Goal: Navigation & Orientation: Find specific page/section

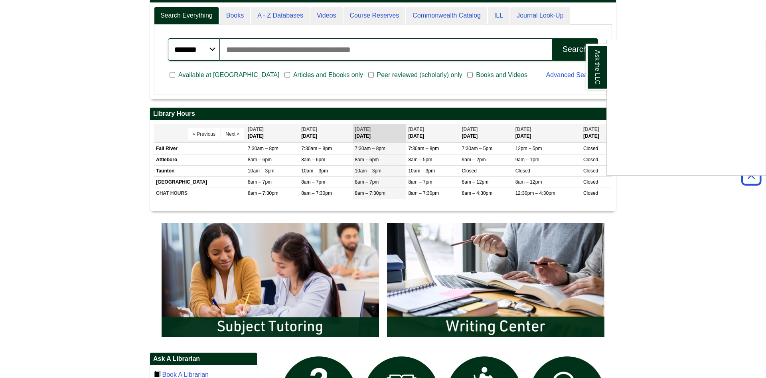
scroll to position [112, 0]
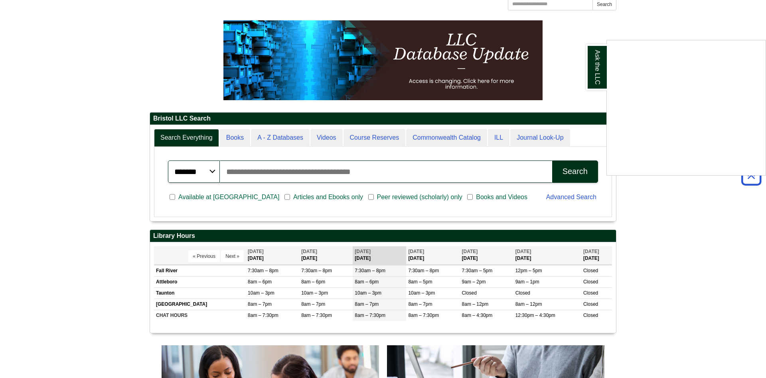
click at [278, 138] on div "Ask the LLC" at bounding box center [383, 189] width 766 height 378
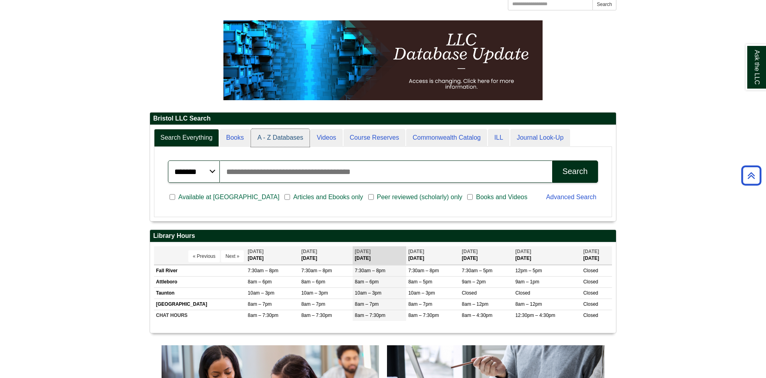
click at [278, 138] on link "A - Z Databases" at bounding box center [280, 138] width 59 height 18
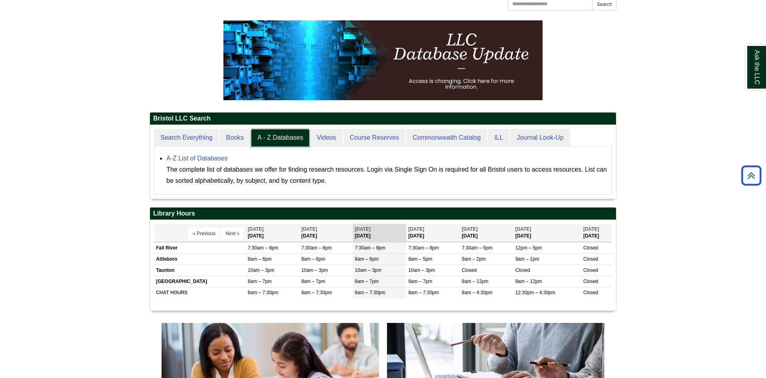
scroll to position [73, 466]
click at [225, 158] on link "A-Z List of Databases" at bounding box center [196, 158] width 61 height 7
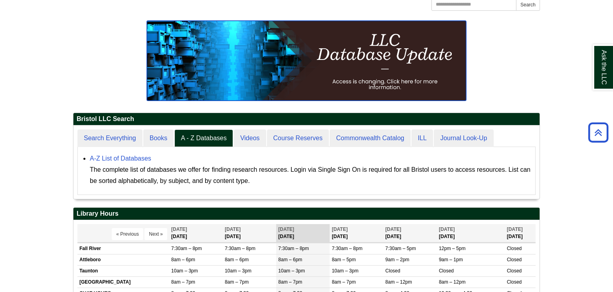
click at [167, 73] on img at bounding box center [306, 61] width 319 height 80
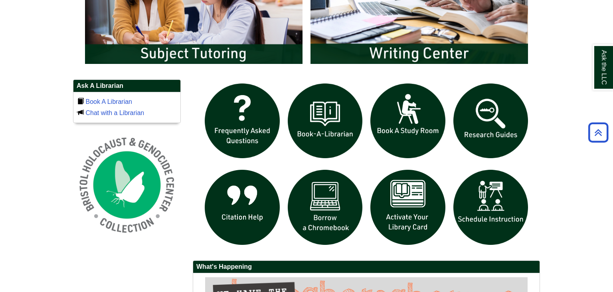
scroll to position [469, 0]
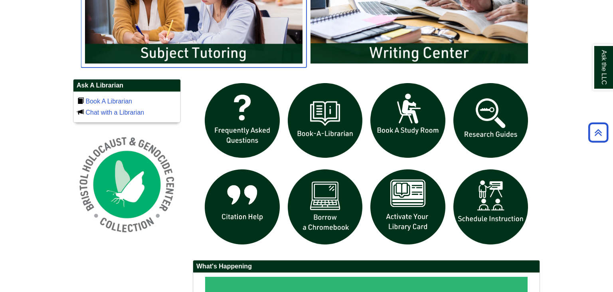
click at [208, 52] on img "slideshow" at bounding box center [193, 6] width 225 height 121
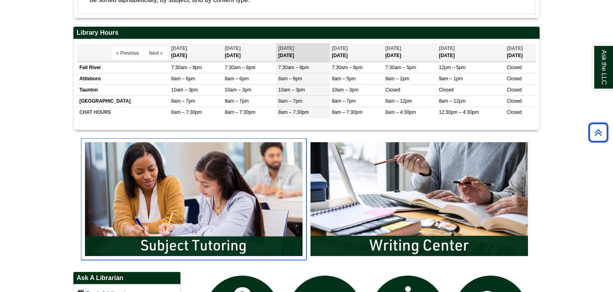
scroll to position [276, 0]
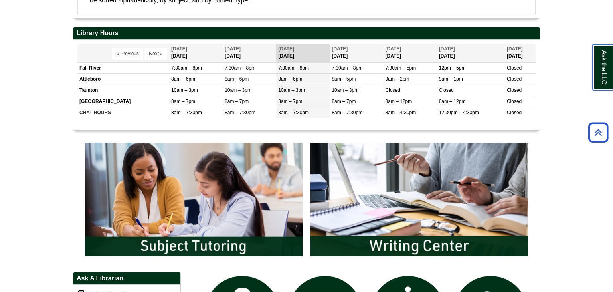
click at [600, 64] on link "Ask the LLC" at bounding box center [602, 67] width 21 height 46
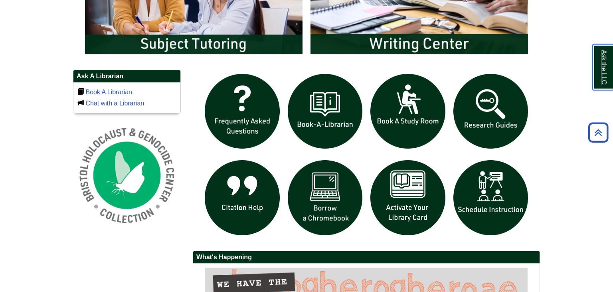
scroll to position [479, 0]
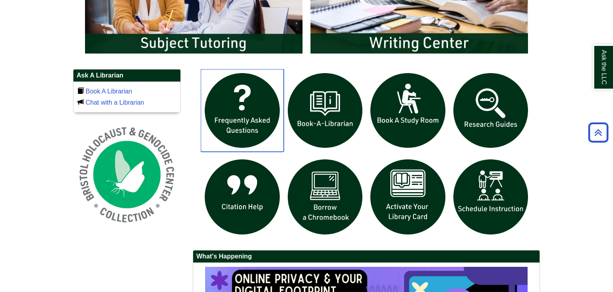
click at [233, 110] on img "slideshow" at bounding box center [242, 110] width 83 height 83
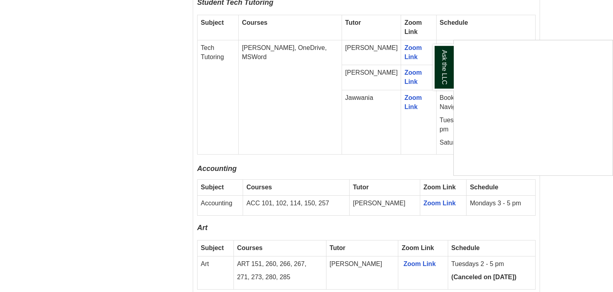
scroll to position [646, 0]
